Goal: Information Seeking & Learning: Understand process/instructions

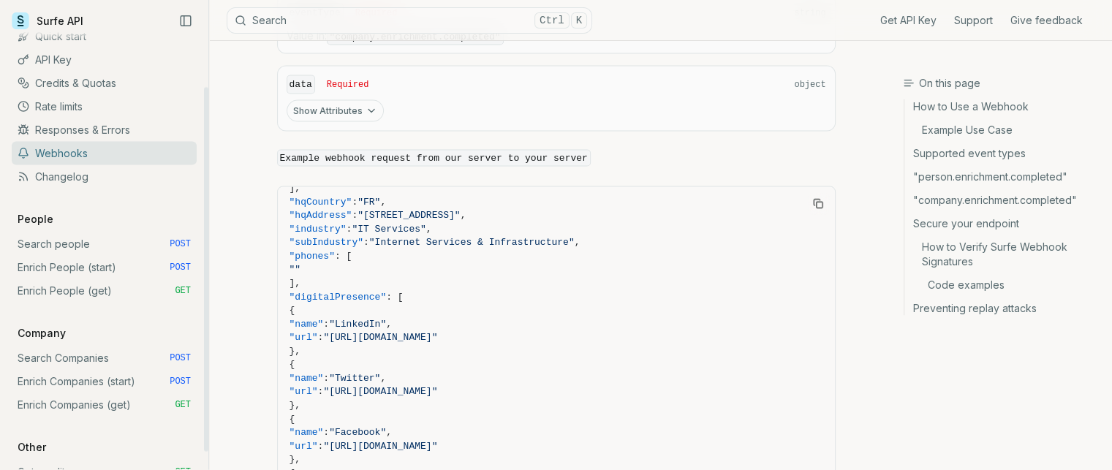
scroll to position [73, 0]
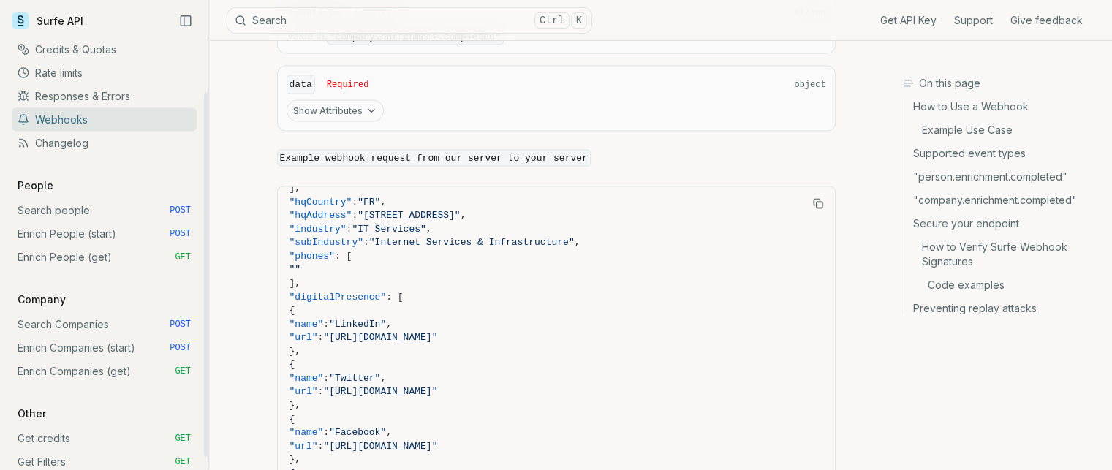
click at [143, 346] on link "Enrich Companies (start) POST" at bounding box center [104, 347] width 185 height 23
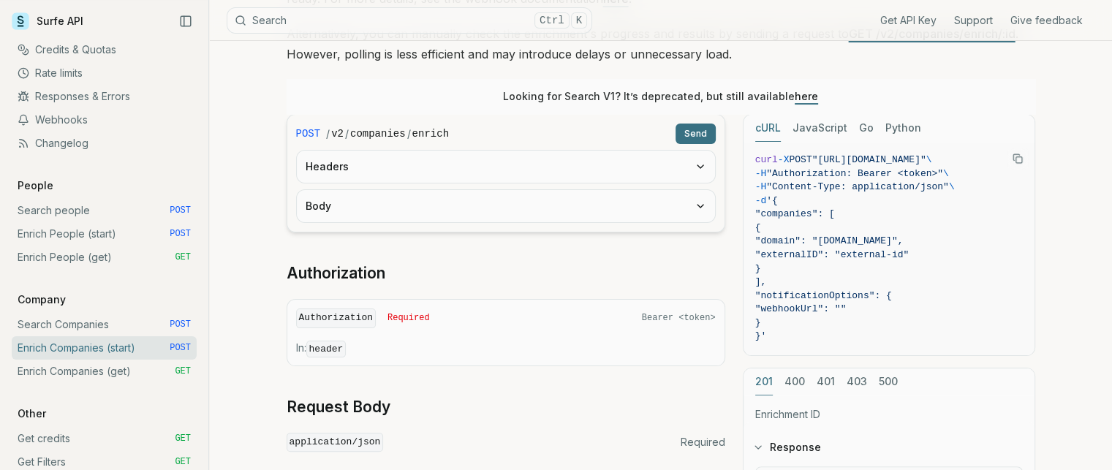
scroll to position [219, 0]
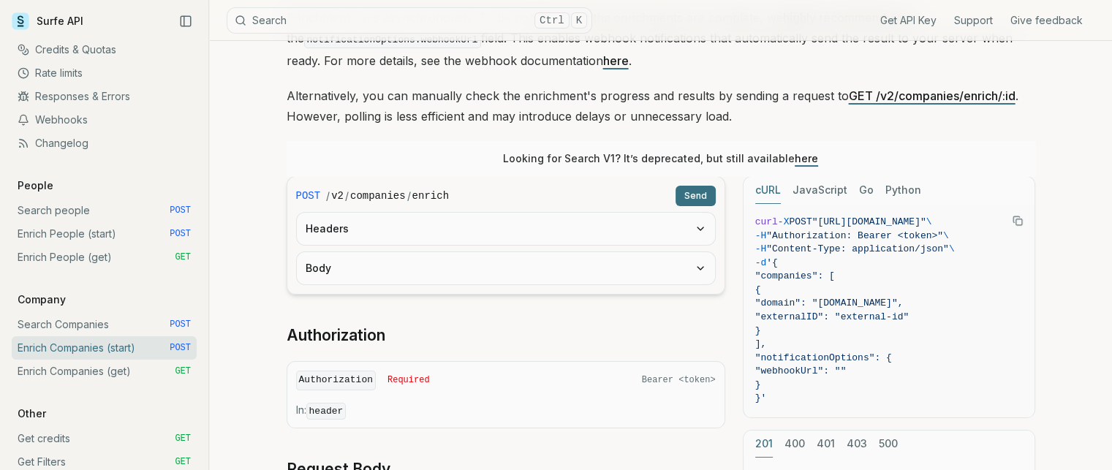
click at [407, 256] on button "Body" at bounding box center [506, 268] width 418 height 32
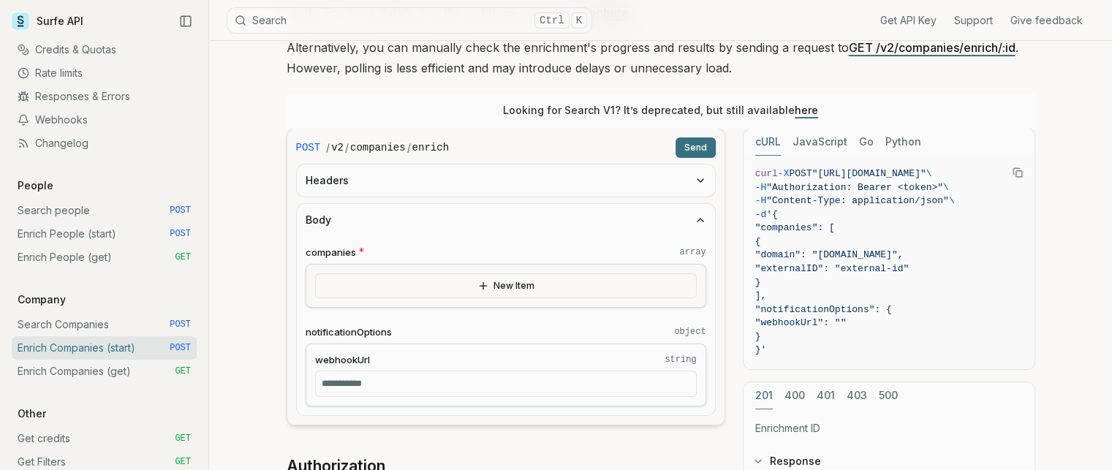
scroll to position [293, 0]
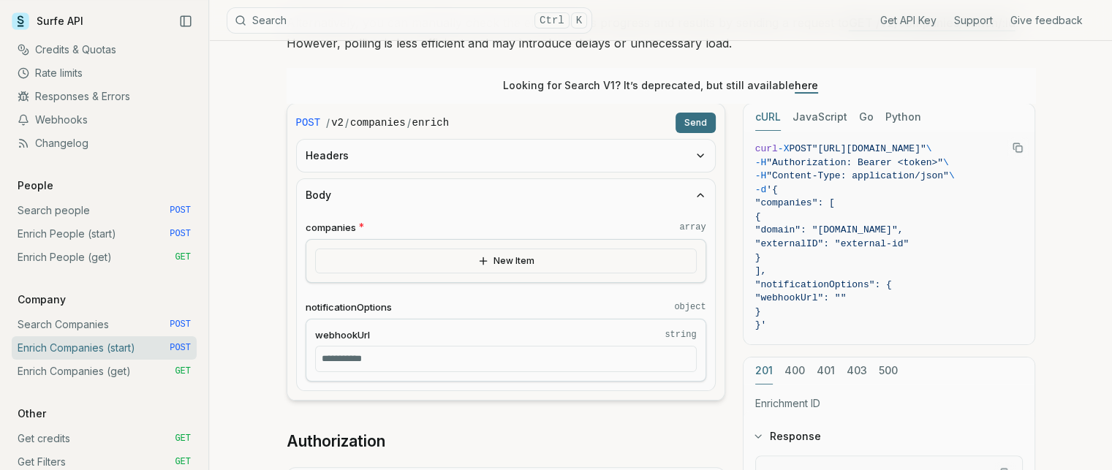
click at [483, 257] on icon "button" at bounding box center [483, 260] width 0 height 7
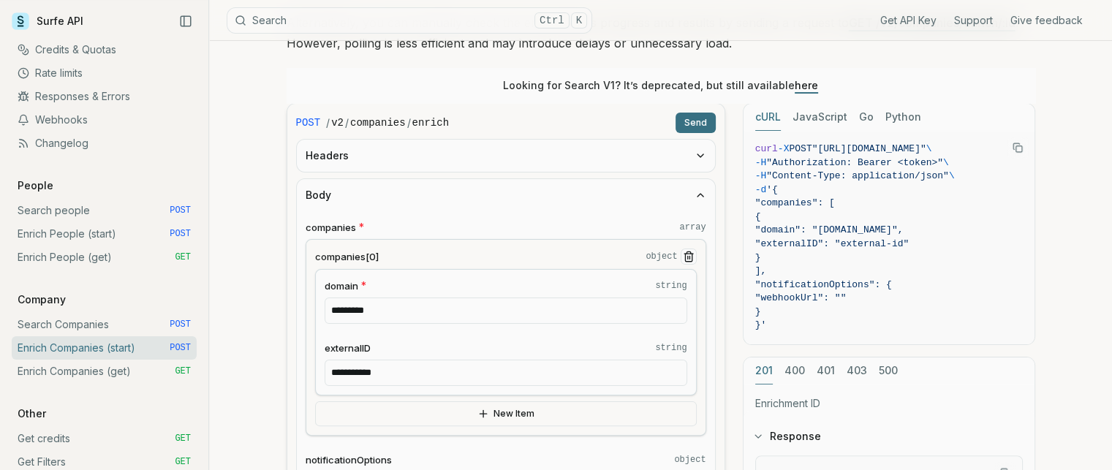
click at [681, 252] on button "companies[0] object" at bounding box center [689, 257] width 16 height 16
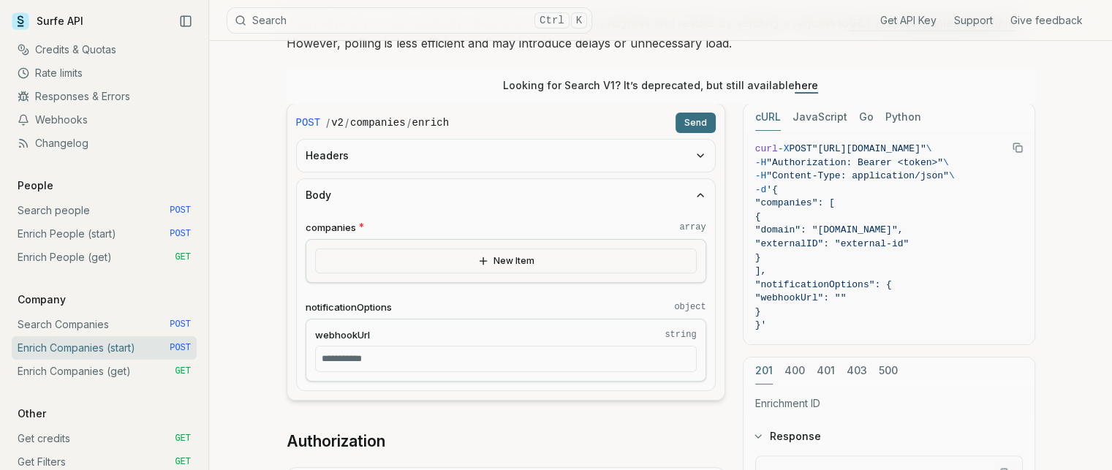
click at [449, 362] on input "webhookUrl string" at bounding box center [506, 359] width 382 height 26
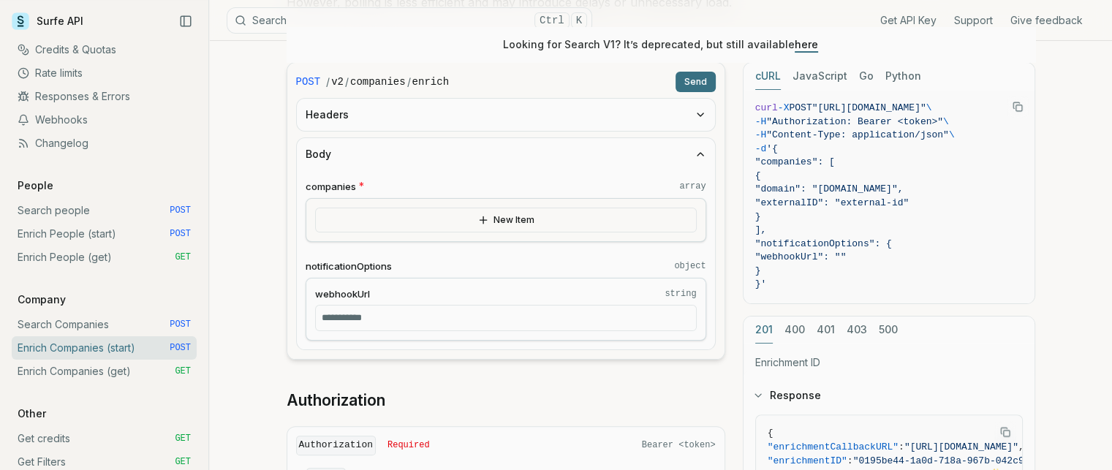
scroll to position [308, 0]
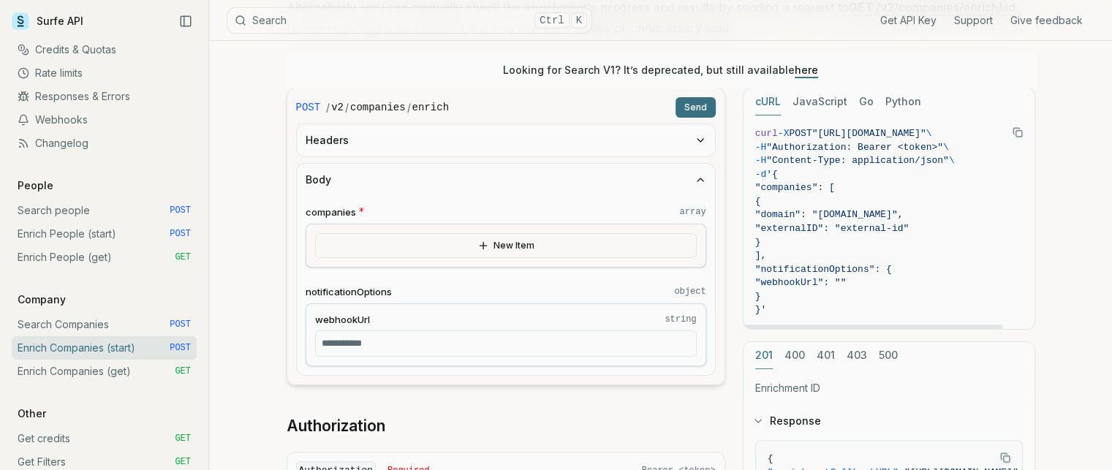
click at [910, 230] on span ""externalID": "external-id"" at bounding box center [833, 228] width 154 height 11
click at [509, 243] on button "New Item" at bounding box center [506, 245] width 382 height 25
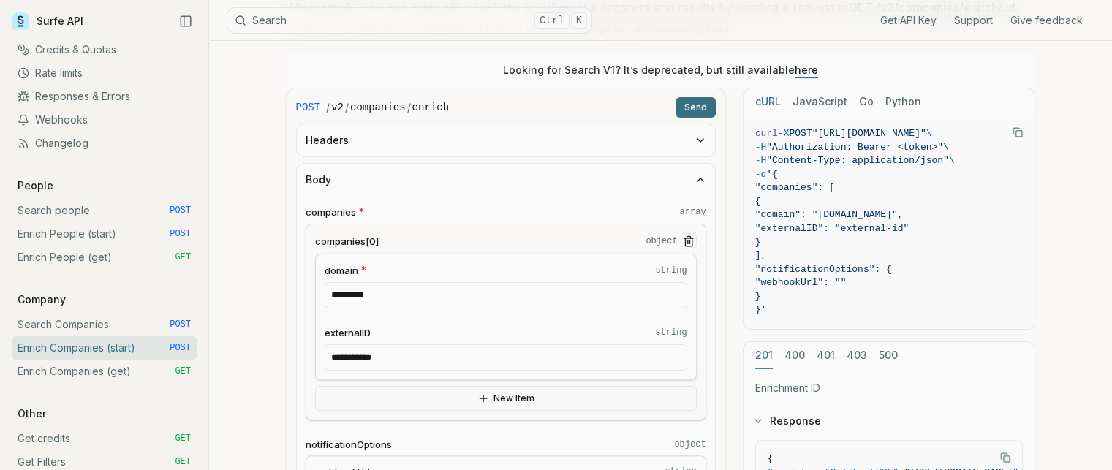
drag, startPoint x: 321, startPoint y: 271, endPoint x: 407, endPoint y: 285, distance: 86.7
click at [407, 285] on div "**********" at bounding box center [506, 317] width 382 height 127
click at [113, 230] on link "Enrich People (start) POST" at bounding box center [104, 233] width 185 height 23
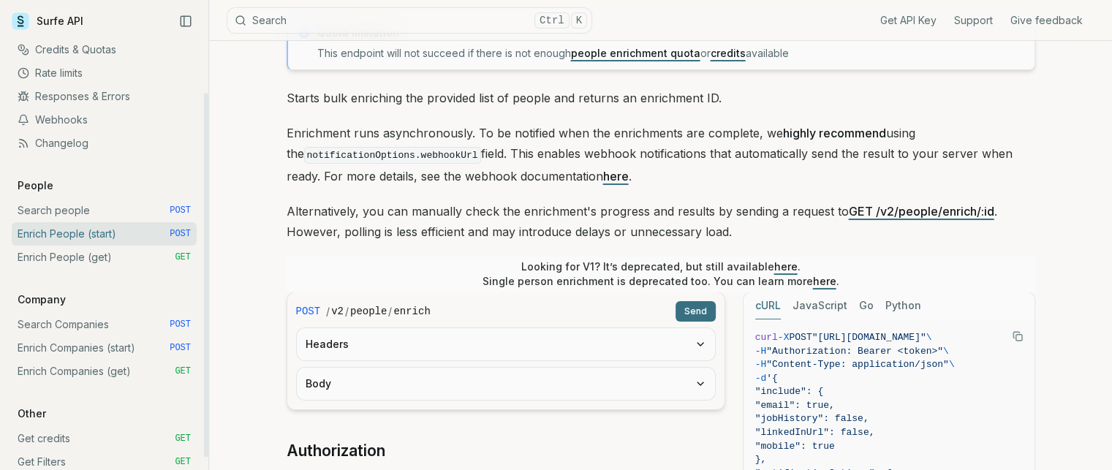
scroll to position [219, 0]
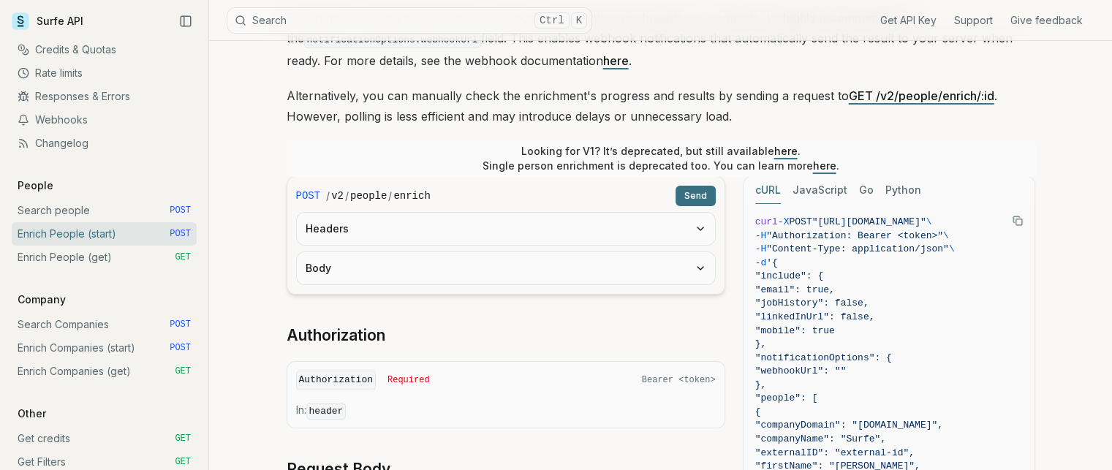
click at [497, 235] on button "Headers" at bounding box center [506, 229] width 418 height 32
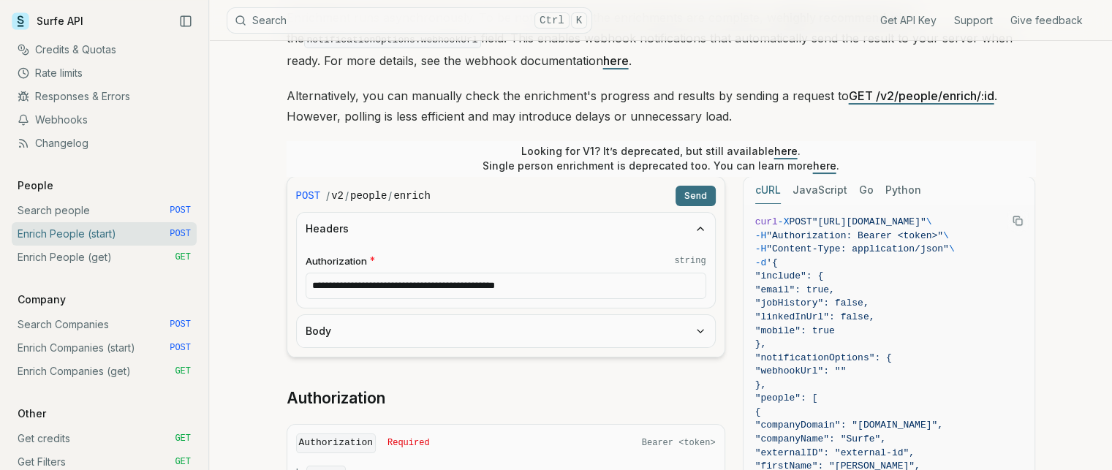
click at [498, 234] on button "Headers" at bounding box center [506, 229] width 418 height 32
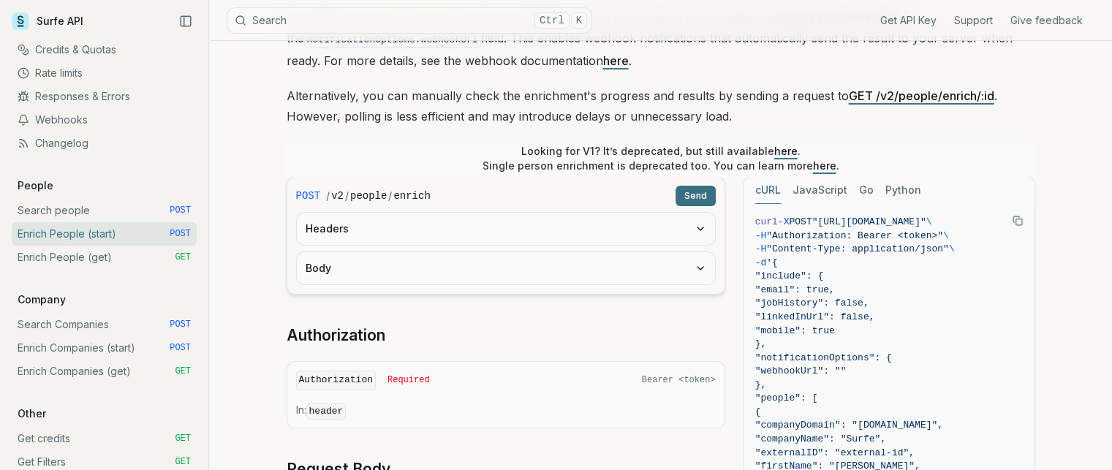
click at [476, 275] on button "Body" at bounding box center [506, 268] width 418 height 32
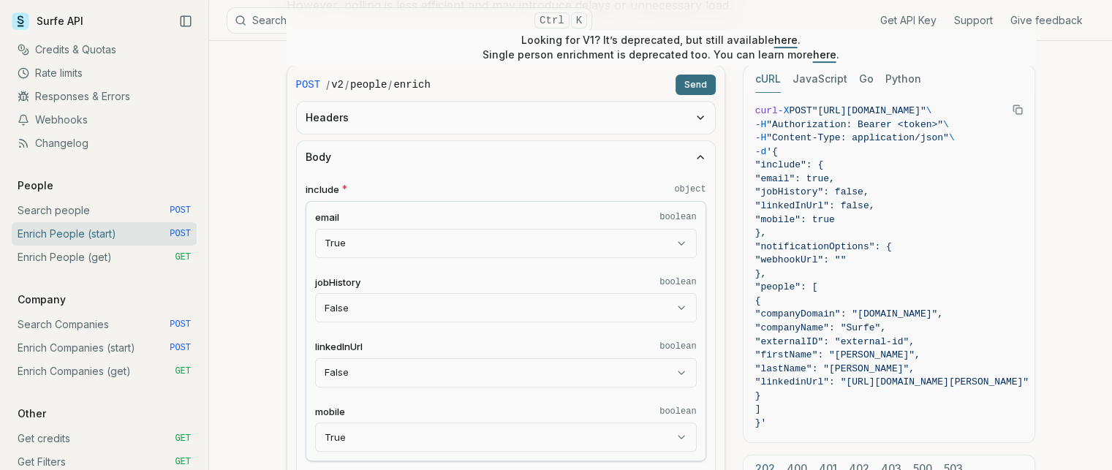
scroll to position [366, 0]
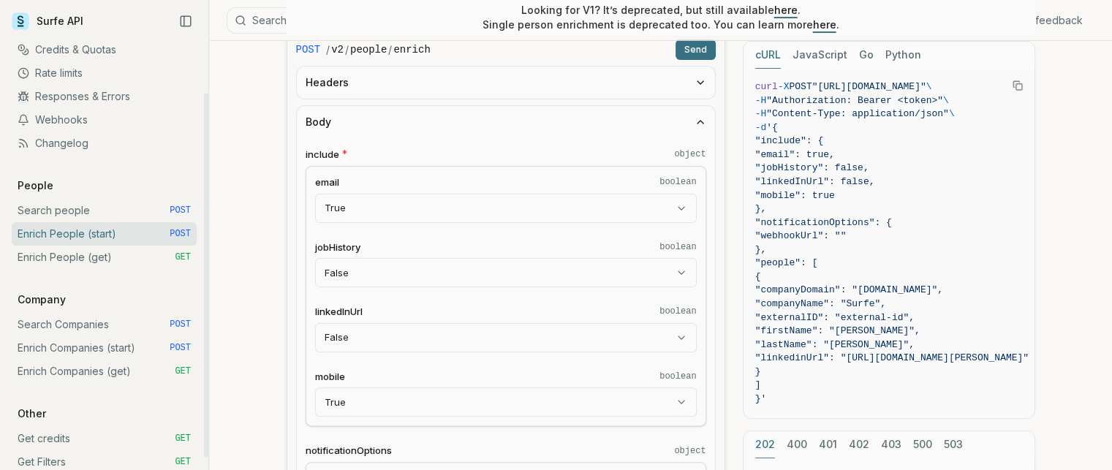
click at [105, 346] on link "Enrich Companies (start) POST" at bounding box center [104, 347] width 185 height 23
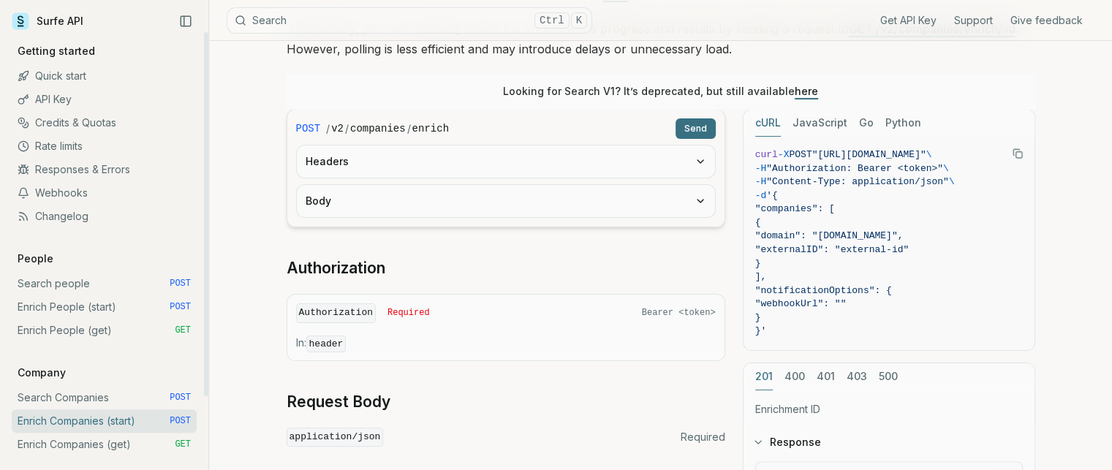
scroll to position [293, 0]
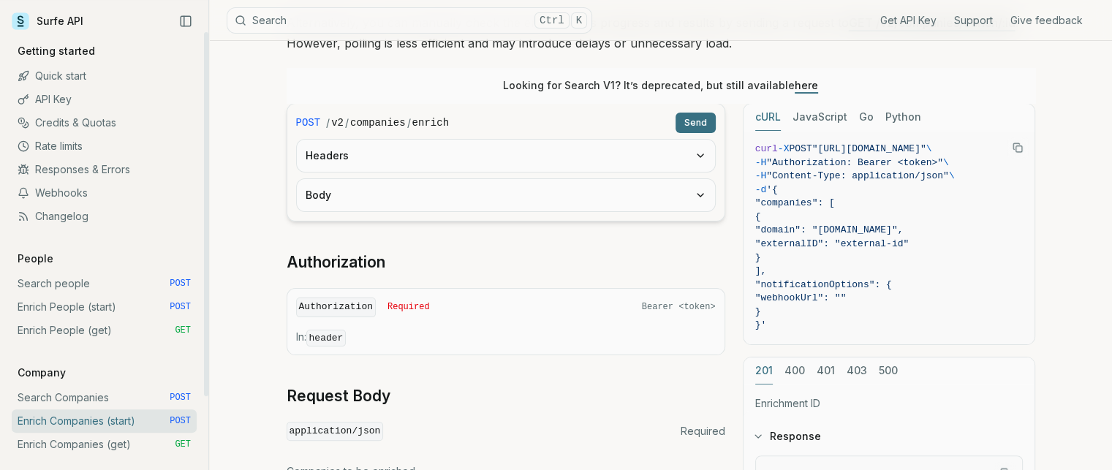
click at [72, 445] on link "Enrich Companies (get) GET" at bounding box center [104, 444] width 185 height 23
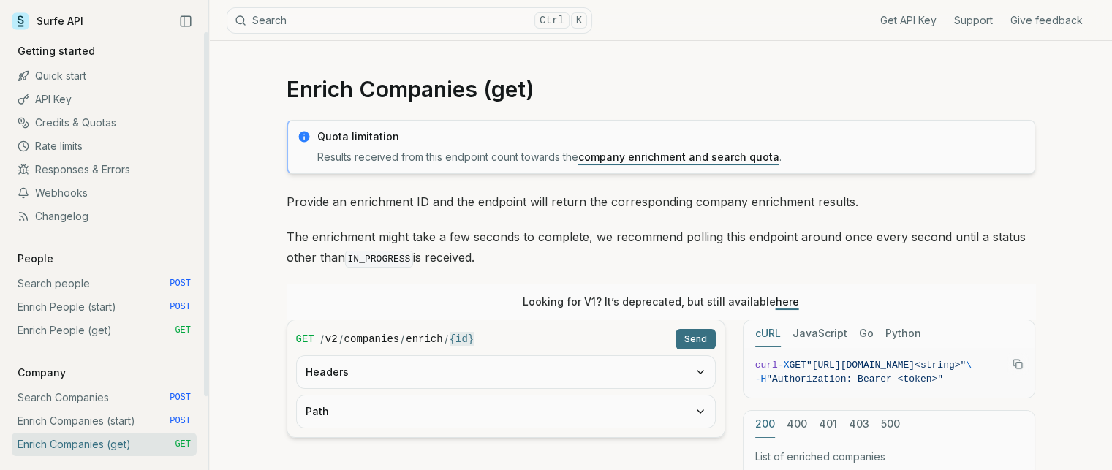
click at [94, 425] on link "Enrich Companies (start) POST" at bounding box center [104, 421] width 185 height 23
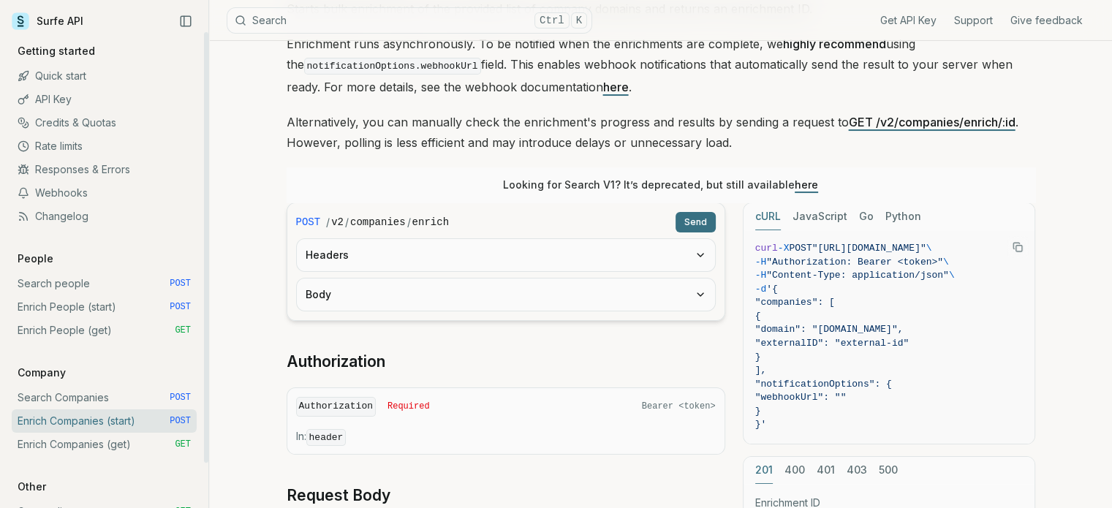
scroll to position [18, 0]
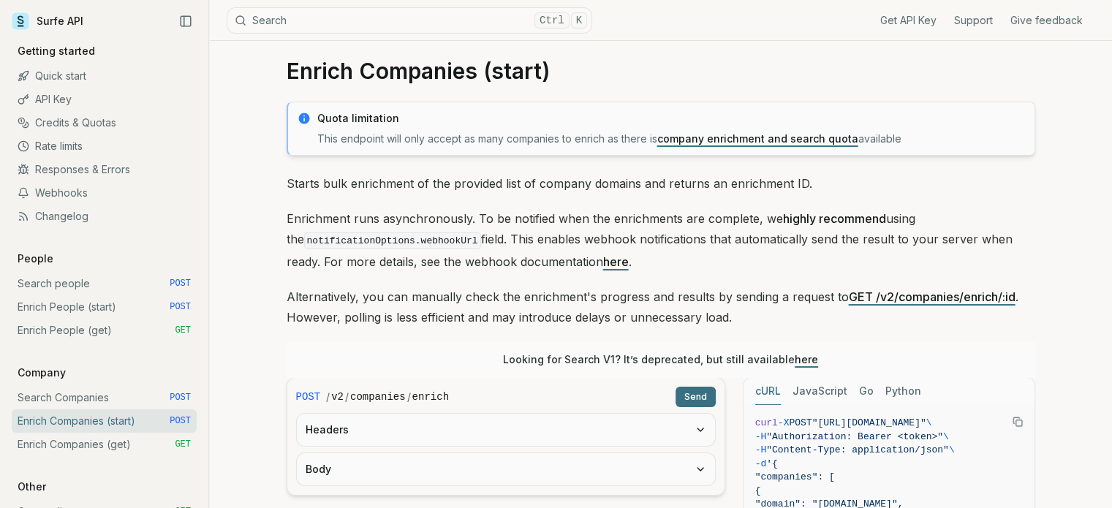
click at [603, 261] on link "here" at bounding box center [616, 262] width 26 height 15
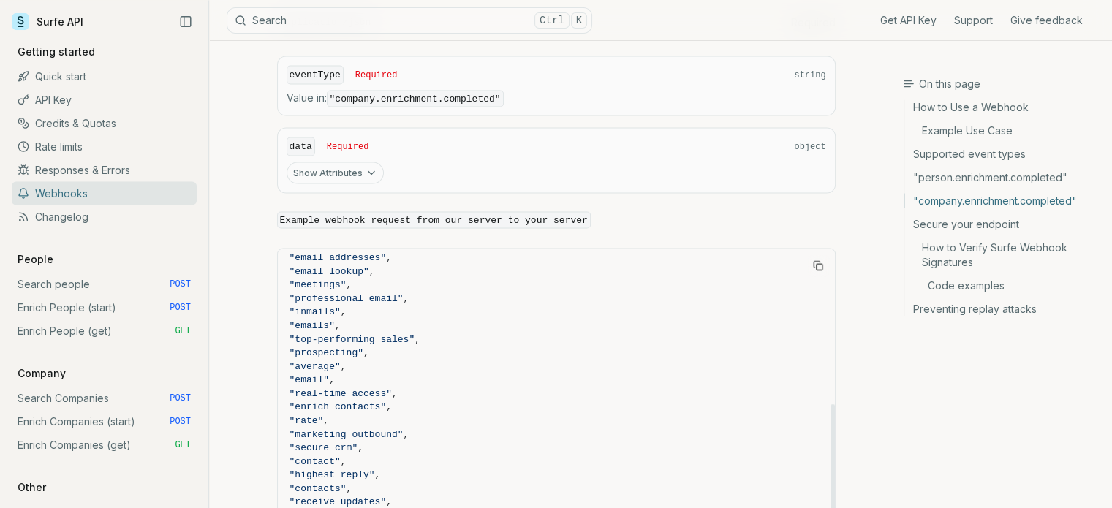
scroll to position [731, 0]
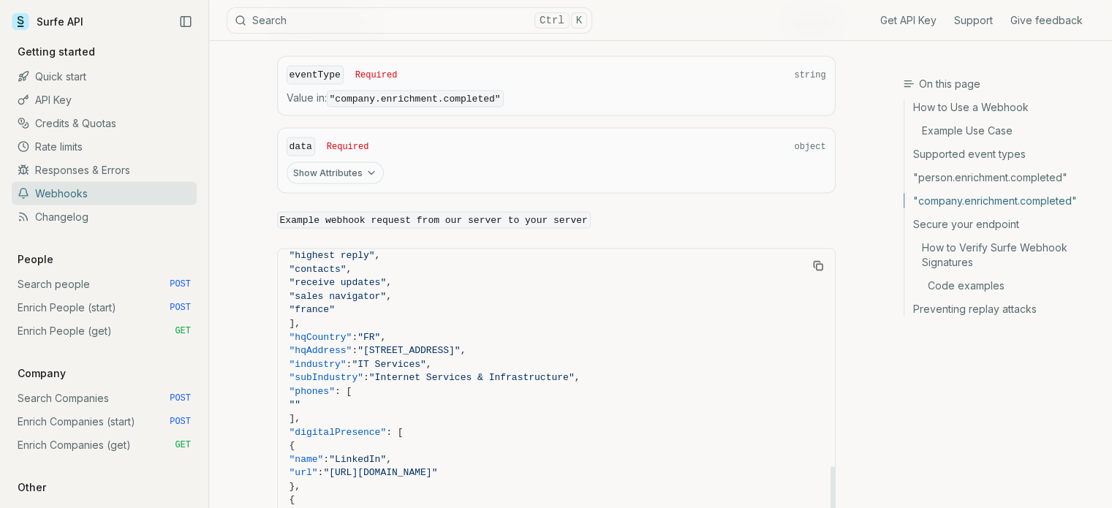
click at [342, 344] on span ""hqAddress"" at bounding box center [321, 349] width 63 height 11
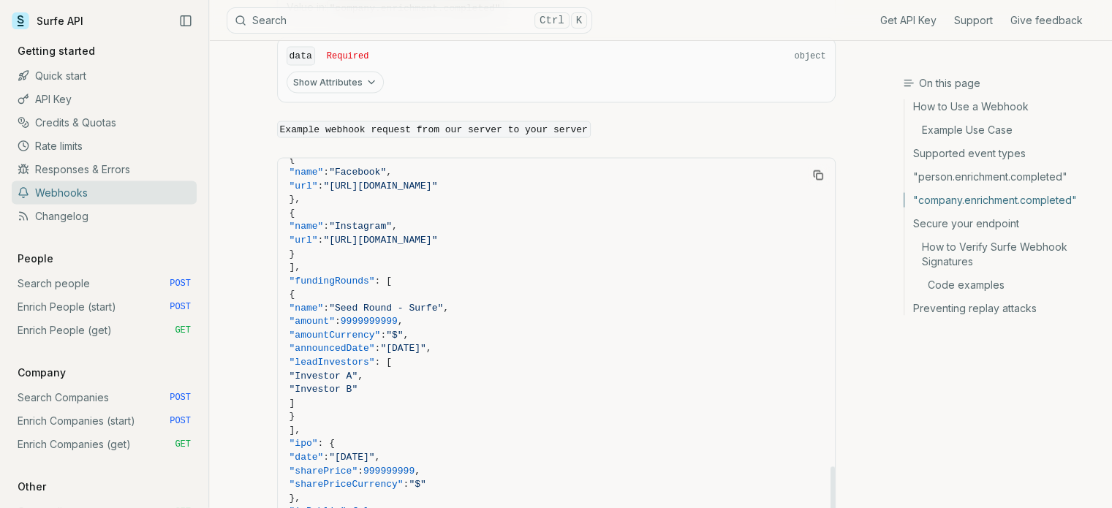
scroll to position [2909, 0]
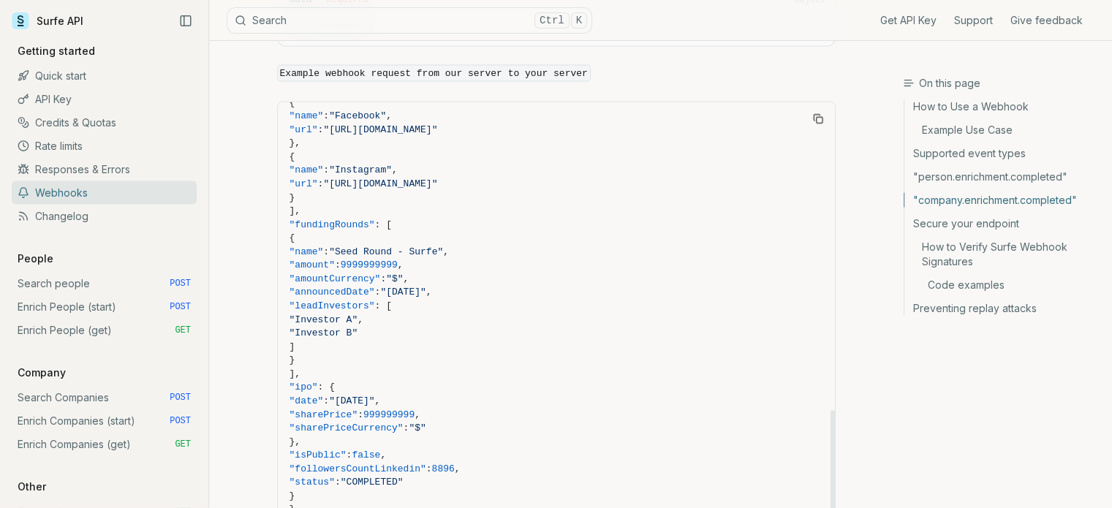
click at [363, 219] on span ""fundingRounds"" at bounding box center [333, 224] width 86 height 11
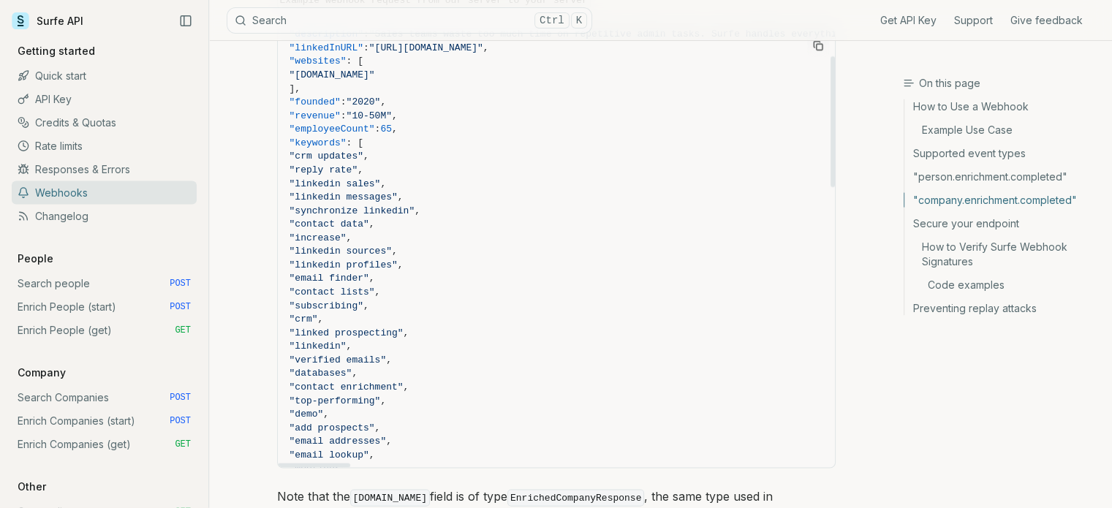
scroll to position [86, 0]
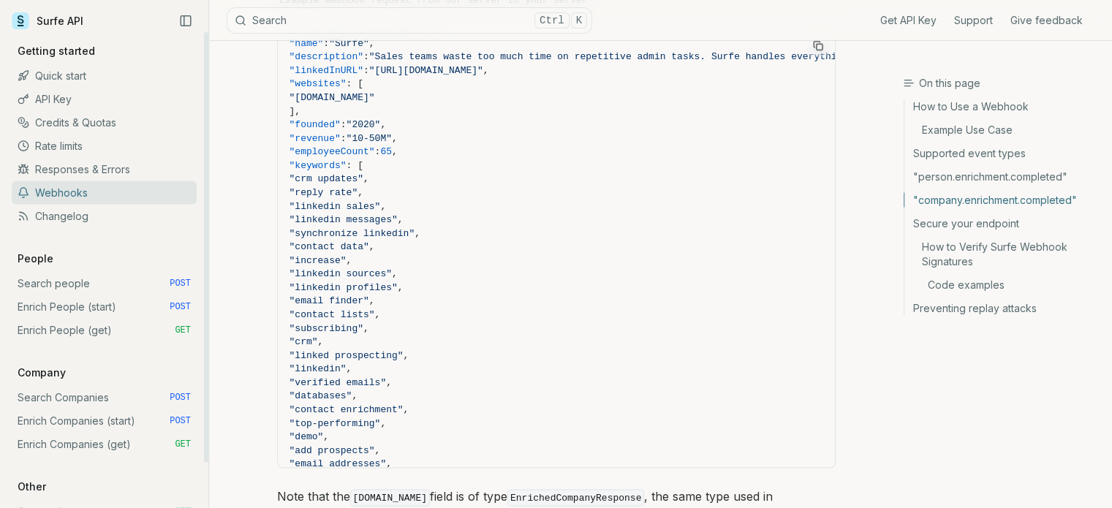
click at [134, 306] on link "Enrich People (start) POST" at bounding box center [104, 306] width 185 height 23
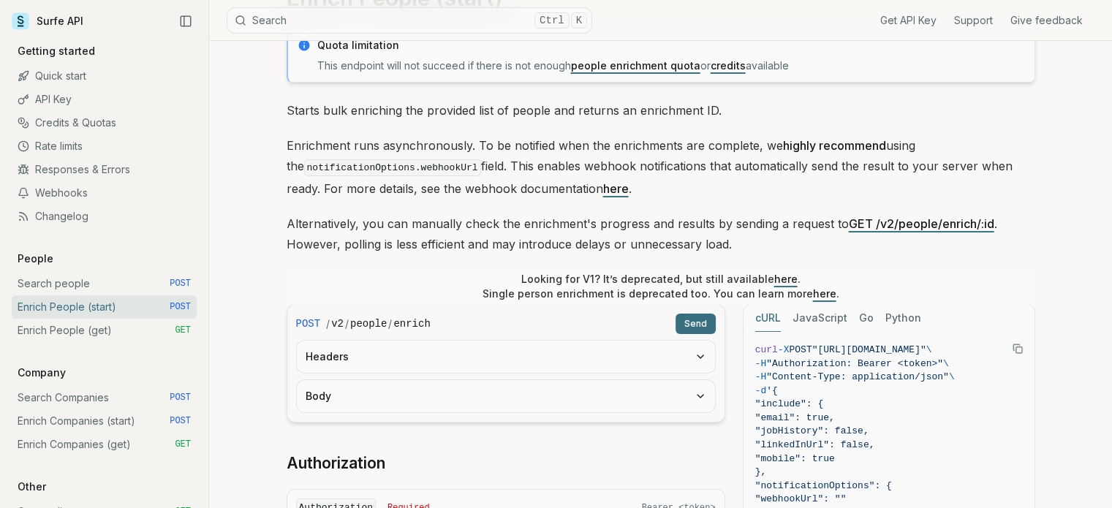
scroll to position [146, 0]
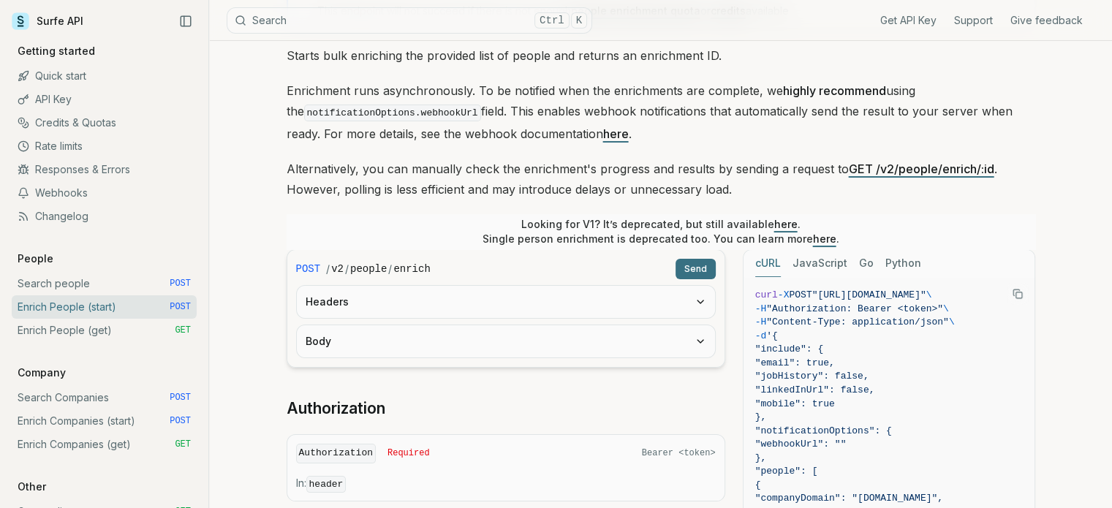
click at [517, 347] on button "Body" at bounding box center [506, 341] width 418 height 32
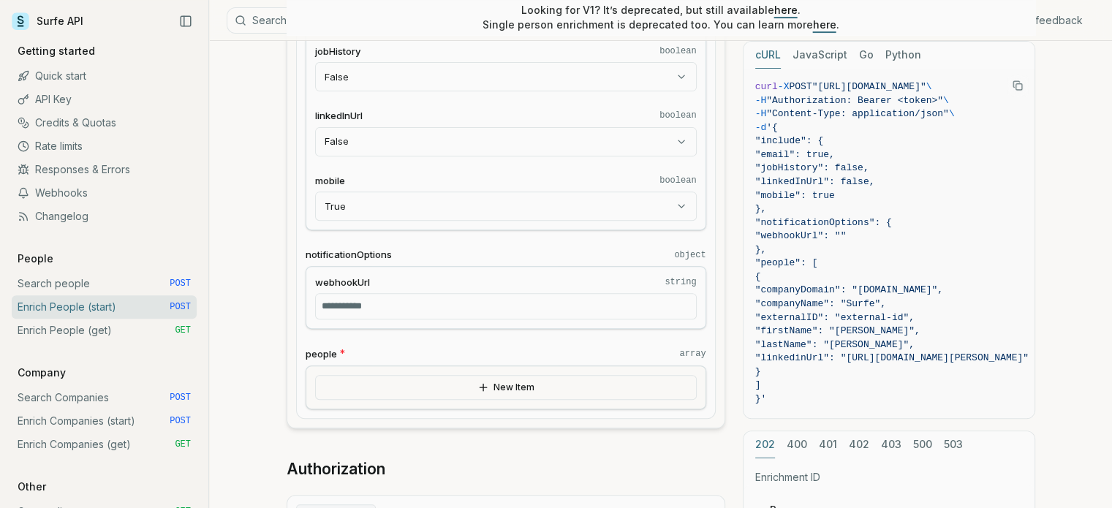
scroll to position [585, 0]
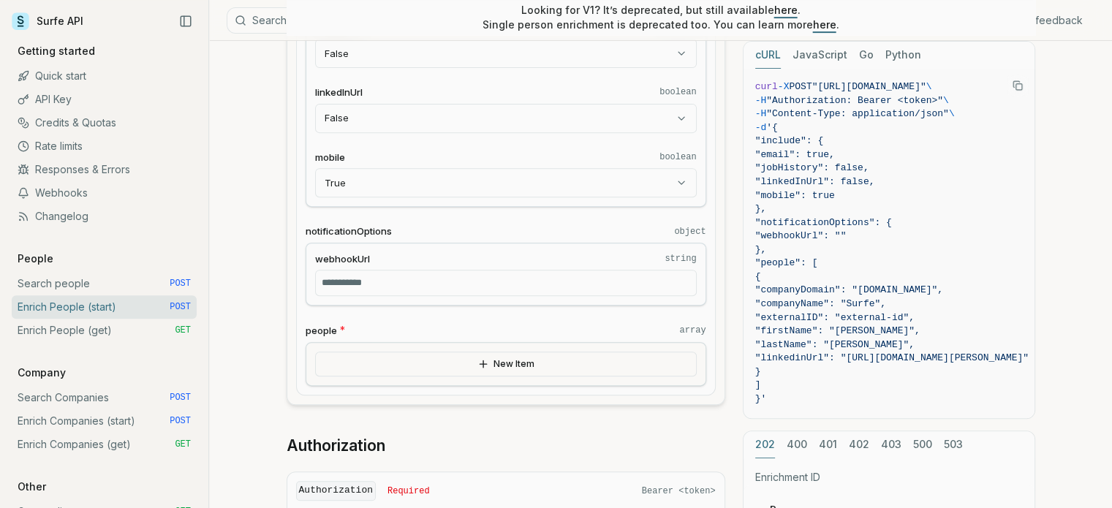
click at [576, 362] on button "New Item" at bounding box center [506, 364] width 382 height 25
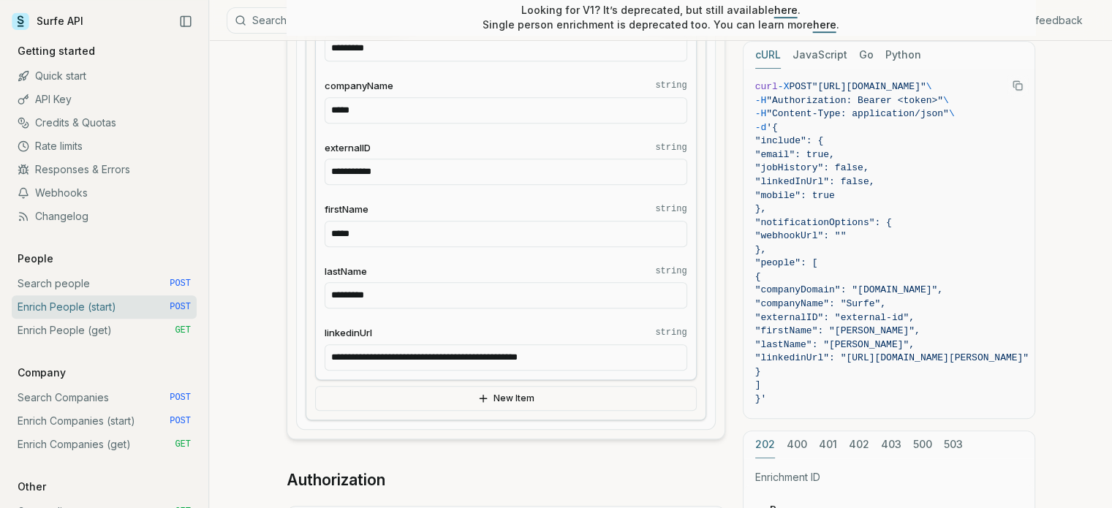
scroll to position [951, 0]
